Goal: Information Seeking & Learning: Learn about a topic

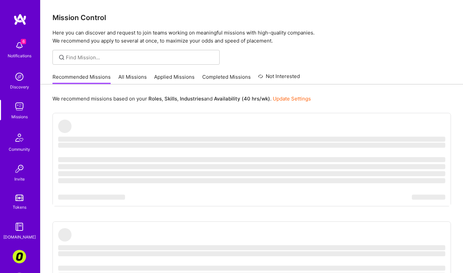
click at [132, 76] on link "All Missions" at bounding box center [132, 78] width 28 height 11
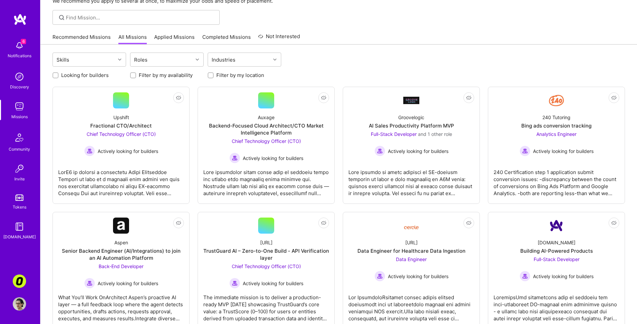
scroll to position [50, 0]
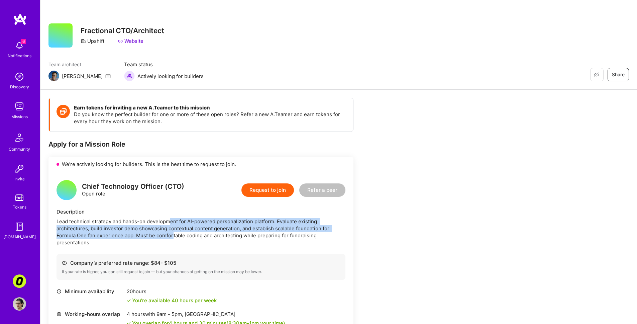
drag, startPoint x: 172, startPoint y: 222, endPoint x: 174, endPoint y: 239, distance: 16.8
click at [174, 239] on div "Lead technical strategy and hands-on development for AI-powered personalization…" at bounding box center [201, 232] width 289 height 28
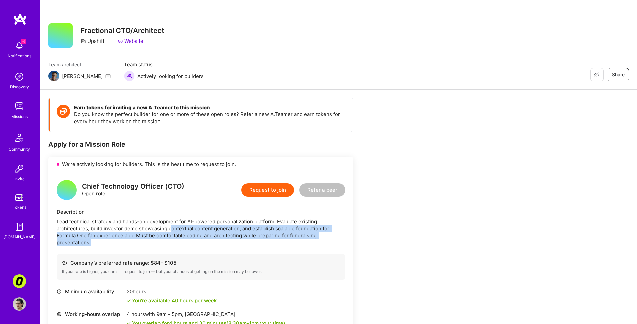
drag, startPoint x: 170, startPoint y: 245, endPoint x: 170, endPoint y: 228, distance: 16.4
click at [170, 228] on div "Lead technical strategy and hands-on development for AI-powered personalization…" at bounding box center [201, 232] width 289 height 28
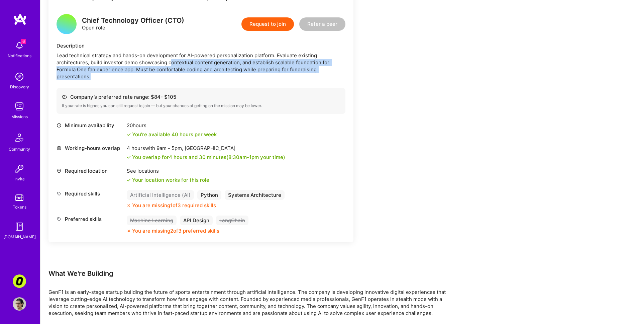
scroll to position [284, 0]
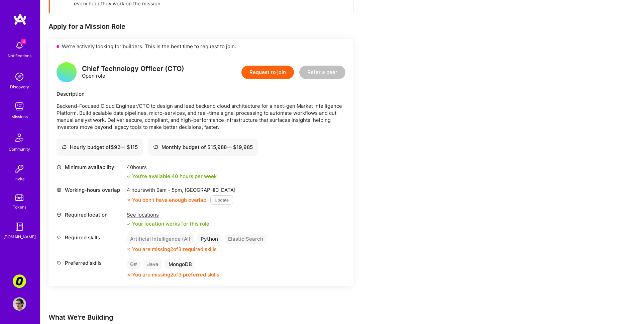
scroll to position [129, 0]
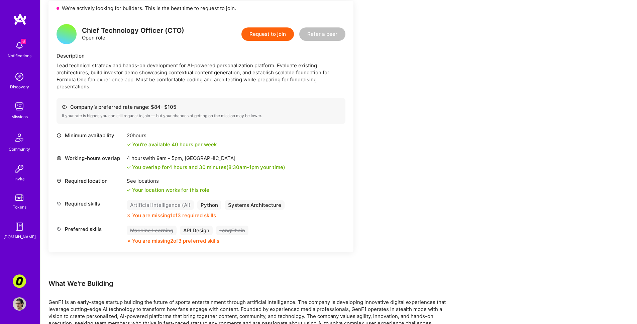
scroll to position [154, 0]
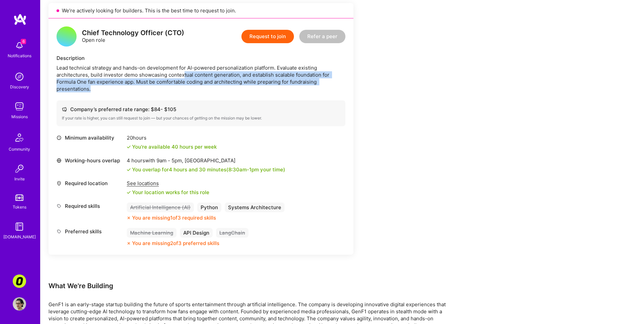
drag, startPoint x: 184, startPoint y: 75, endPoint x: 187, endPoint y: 88, distance: 13.4
click at [187, 87] on div "Lead technical strategy and hands-on development for AI-powered personalization…" at bounding box center [201, 78] width 289 height 28
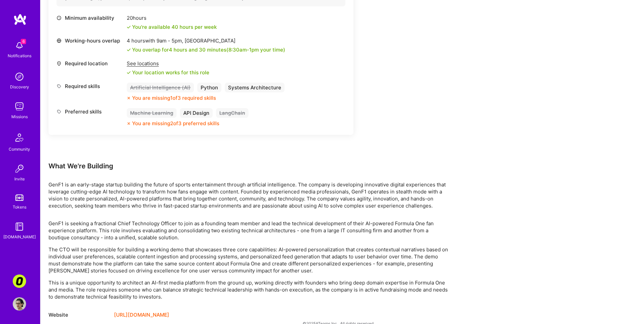
scroll to position [275, 0]
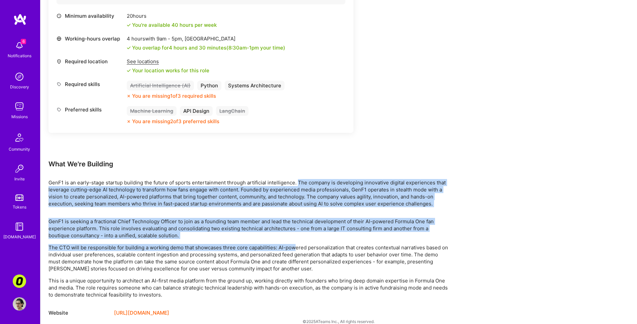
drag, startPoint x: 295, startPoint y: 249, endPoint x: 294, endPoint y: 258, distance: 9.0
click at [294, 252] on div "Earn tokens for inviting a new A.Teamer to this mission Do you know the perfect…" at bounding box center [249, 69] width 401 height 495
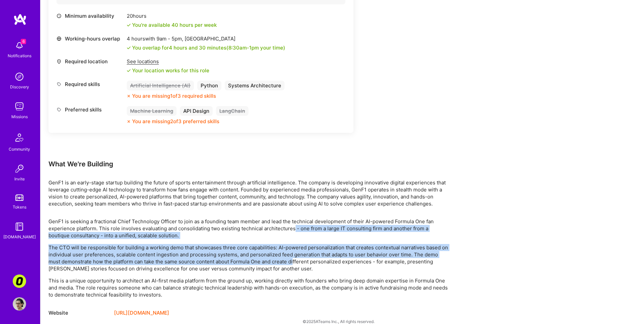
drag, startPoint x: 295, startPoint y: 262, endPoint x: 296, endPoint y: 223, distance: 38.5
click at [295, 225] on div "GenF1 is seeking a fractional Chief Technology Officer to join as a founding te…" at bounding box center [249, 258] width 401 height 80
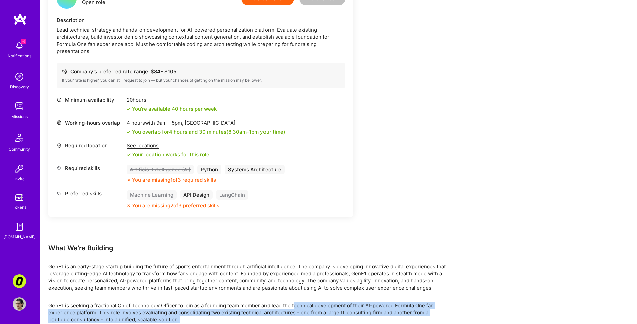
scroll to position [93, 0]
